Goal: Transaction & Acquisition: Purchase product/service

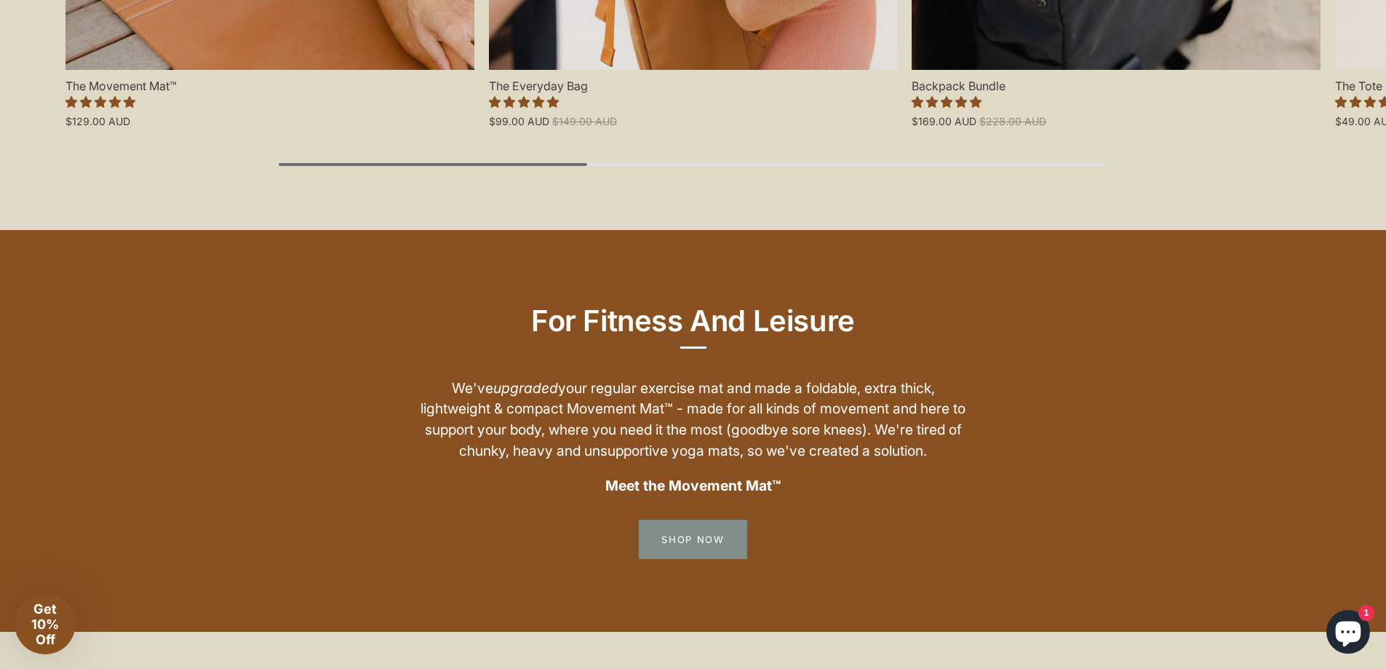
scroll to position [1746, 0]
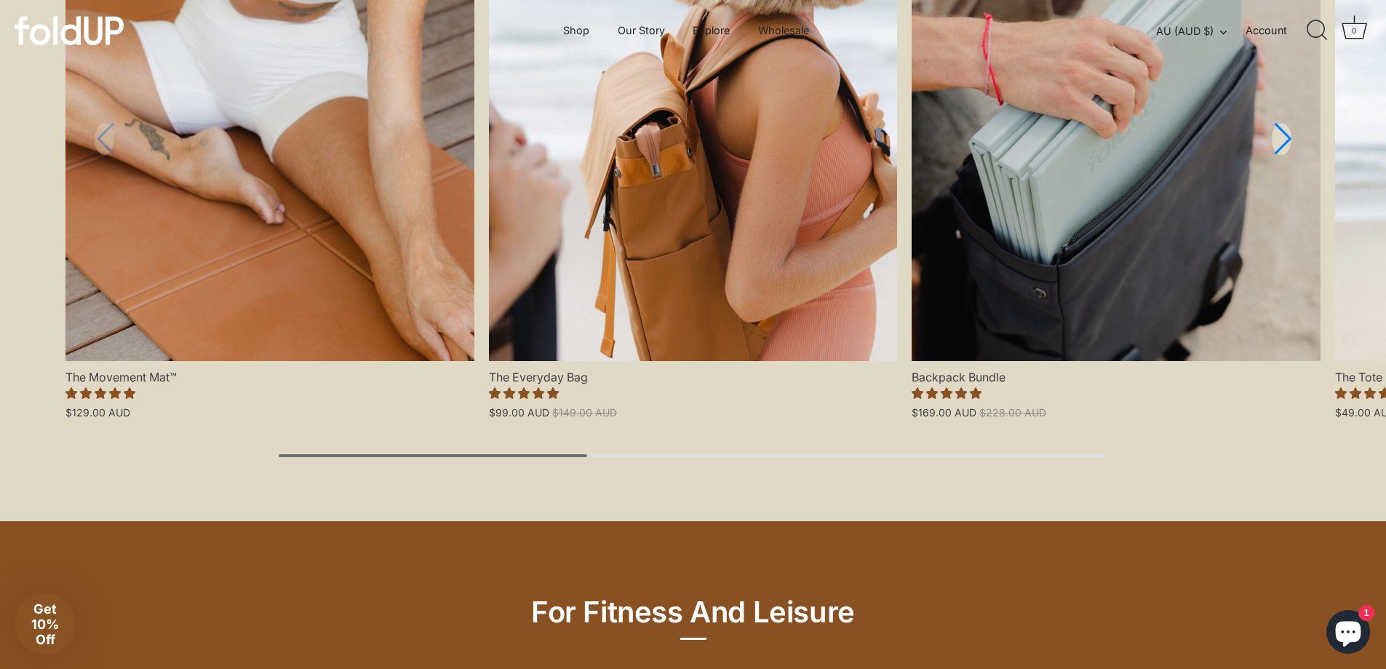
drag, startPoint x: 570, startPoint y: 460, endPoint x: 623, endPoint y: 458, distance: 53.9
click at [623, 458] on div "Shop The Essentials View all New in New in New in New in New in New in New in N…" at bounding box center [693, 134] width 1386 height 773
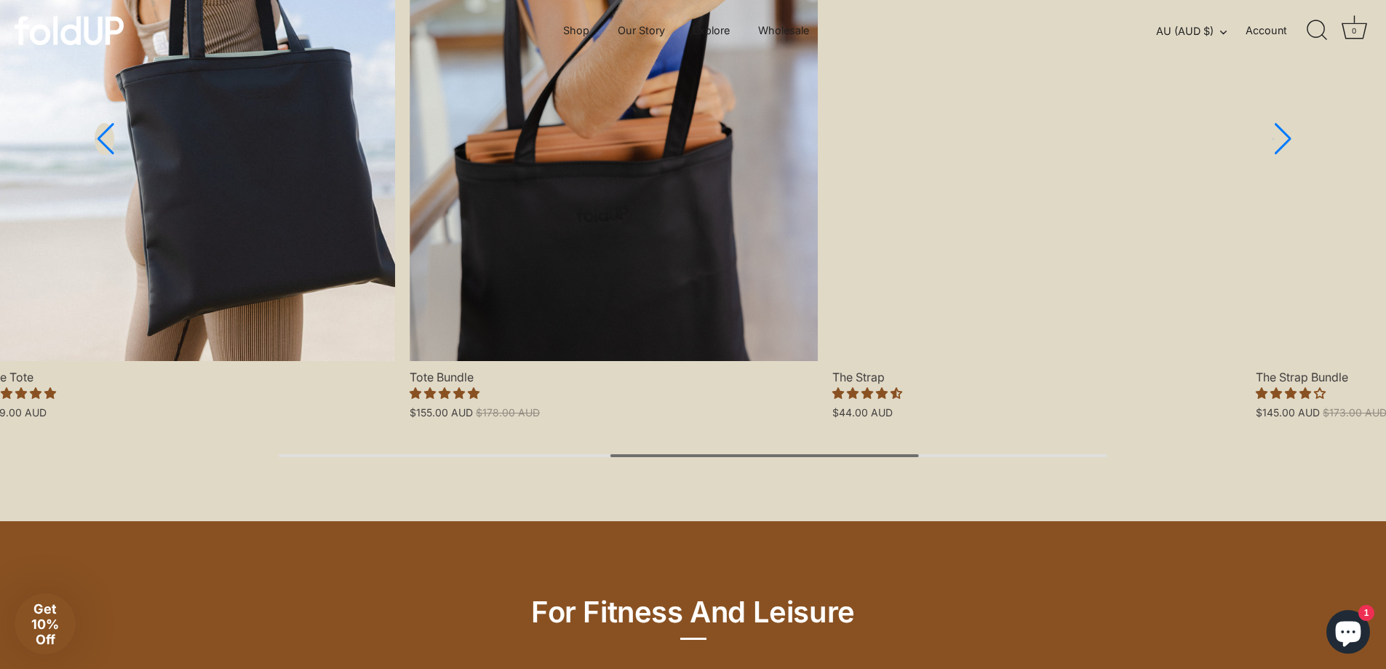
click at [765, 465] on div "Shop The Essentials View all New in New in New in New in New in New in New in N…" at bounding box center [693, 134] width 1386 height 773
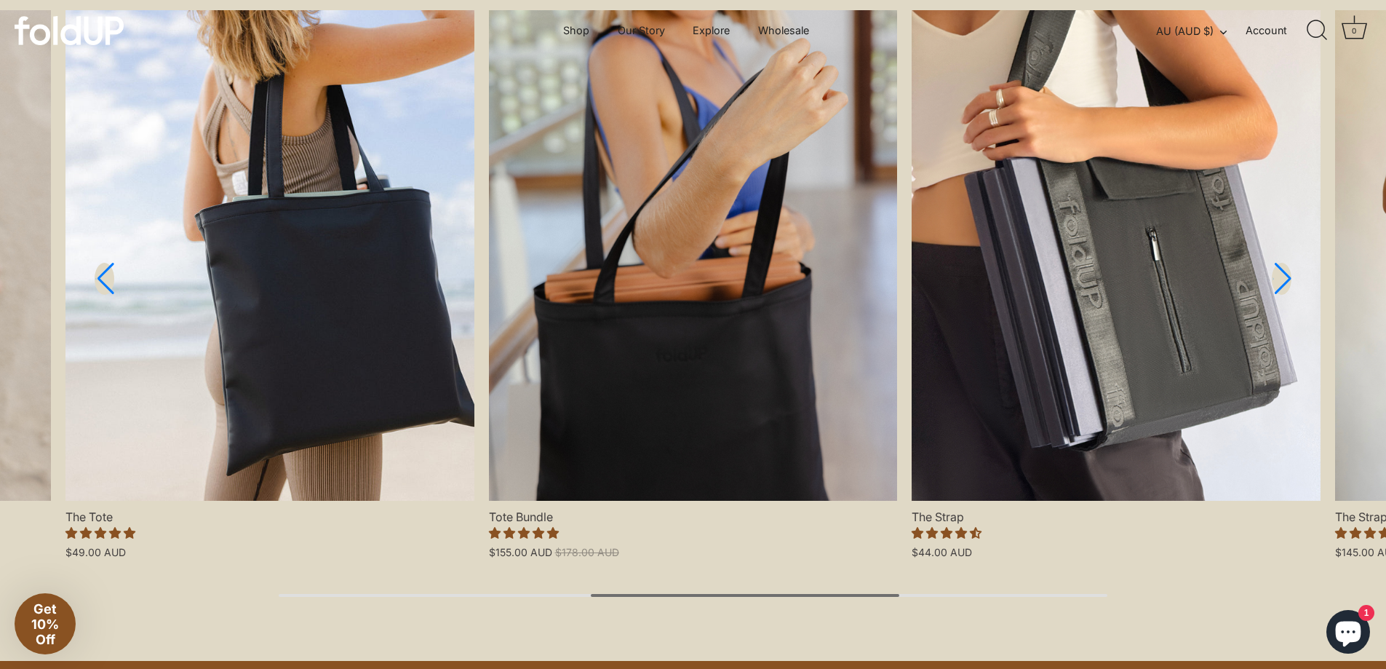
scroll to position [1601, 0]
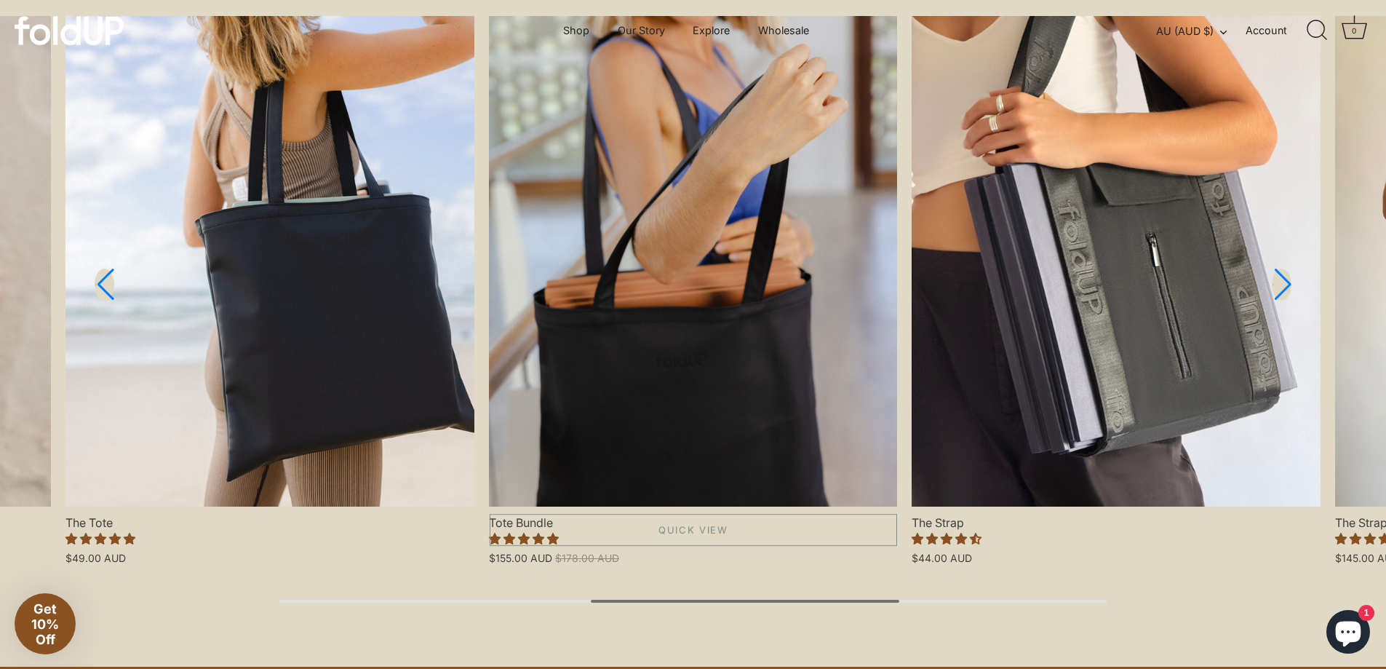
click at [656, 442] on link "Tote Bundle" at bounding box center [693, 261] width 409 height 490
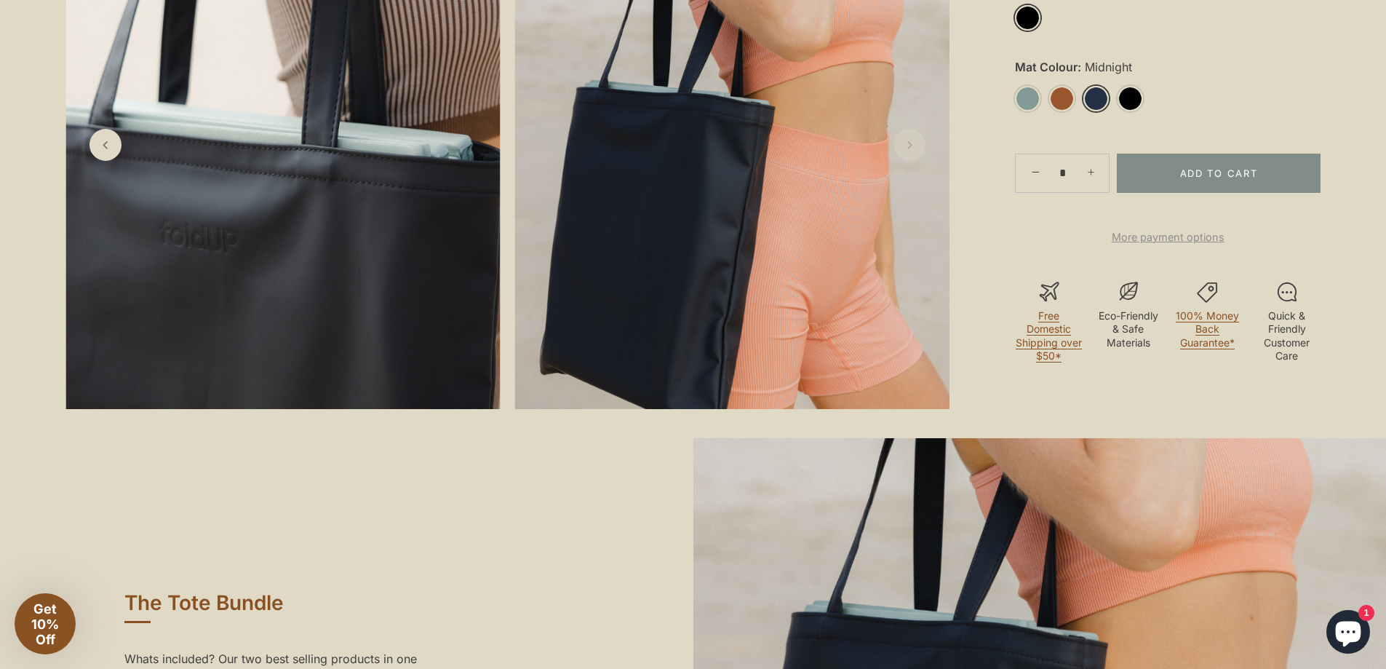
scroll to position [946, 0]
